Goal: Check status

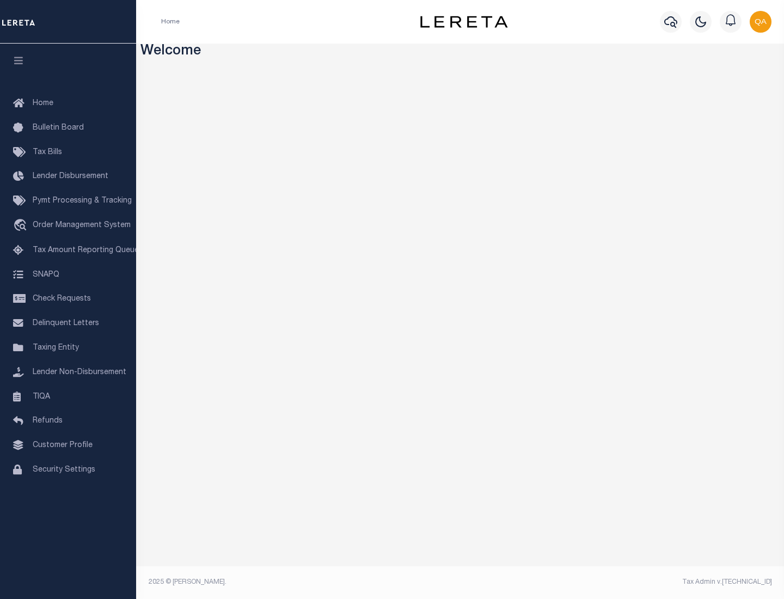
click at [68, 299] on span "Check Requests" at bounding box center [62, 299] width 58 height 8
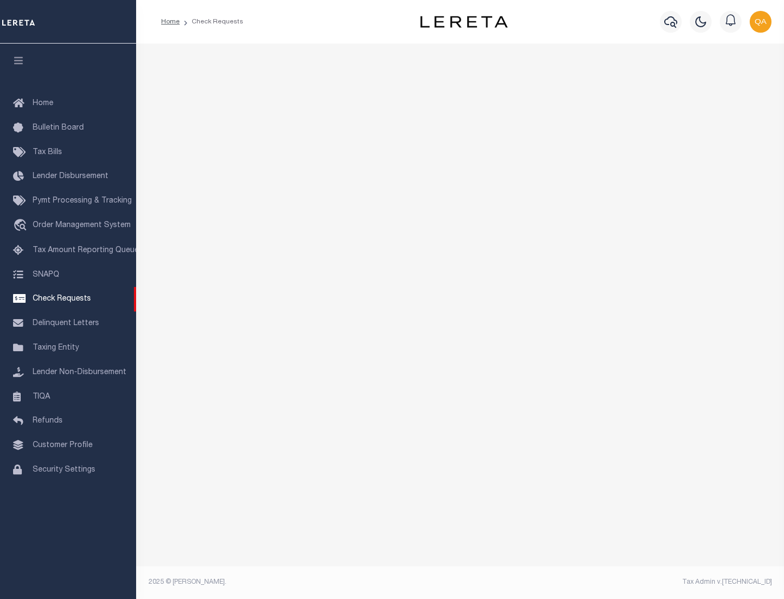
select select "50"
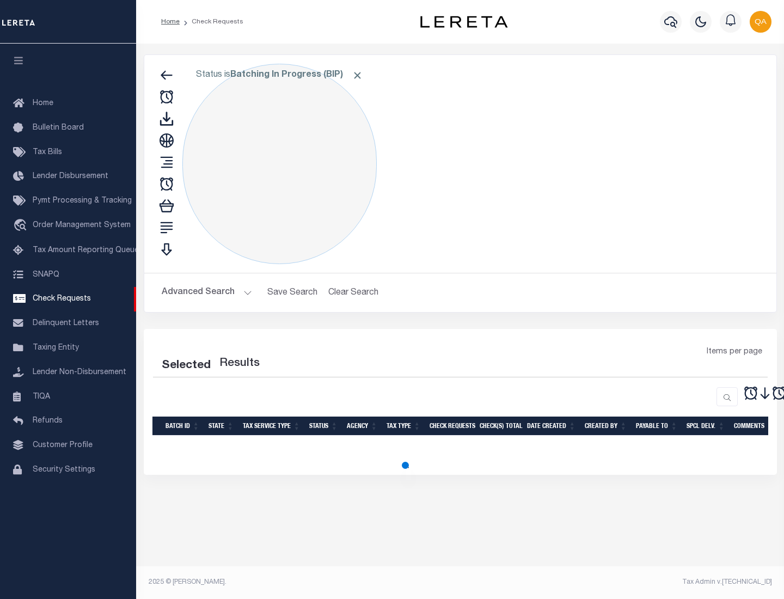
select select "50"
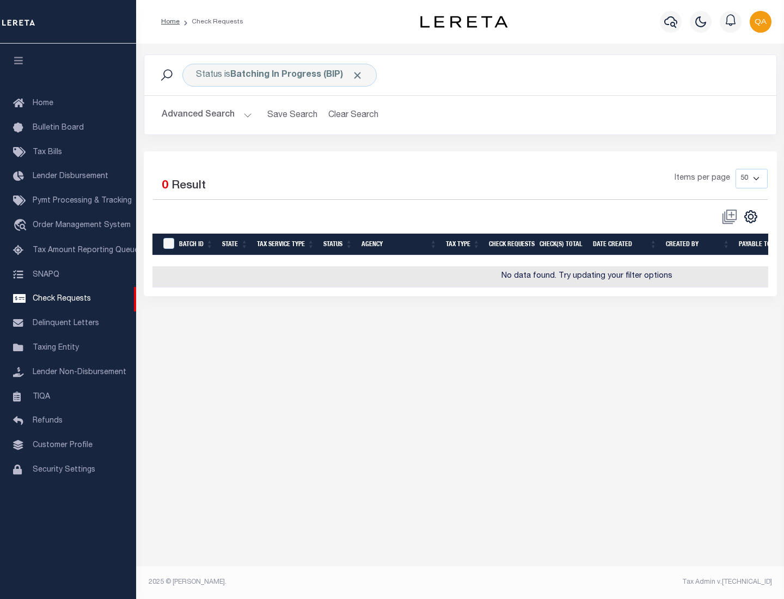
click at [358, 75] on span "Click to Remove" at bounding box center [357, 75] width 11 height 11
